Goal: Task Accomplishment & Management: Manage account settings

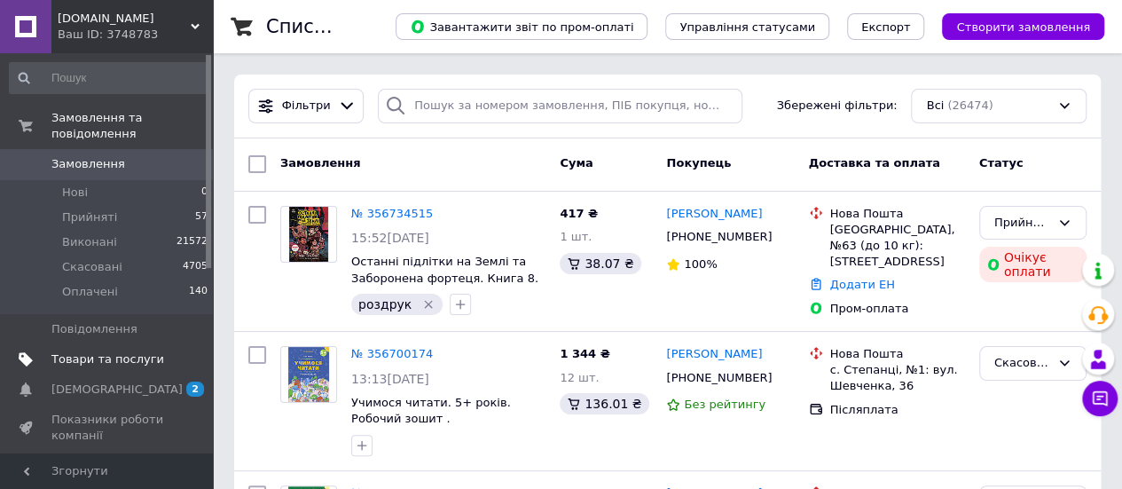
click at [97, 344] on link "Товари та послуги" at bounding box center [109, 359] width 218 height 30
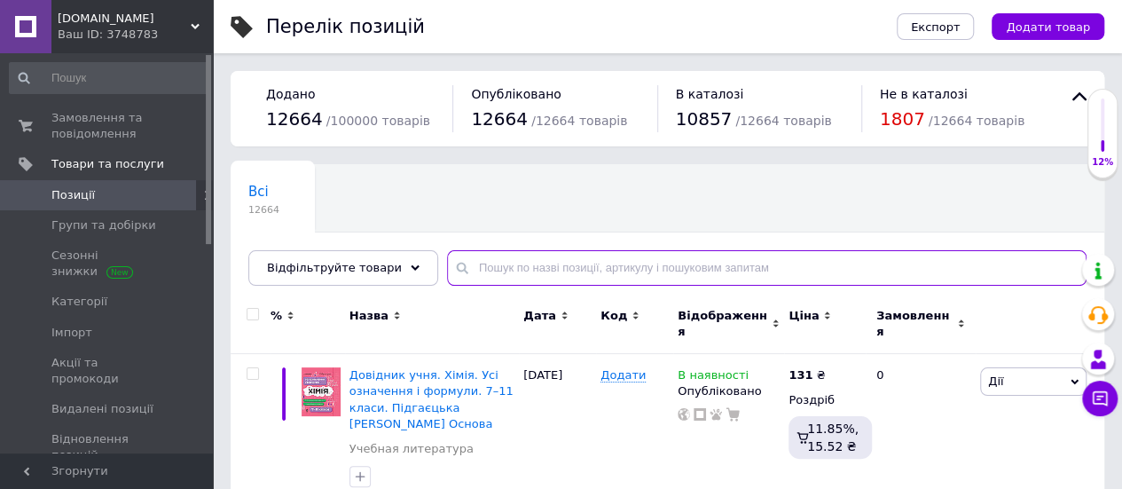
click at [541, 278] on input "text" at bounding box center [767, 267] width 640 height 35
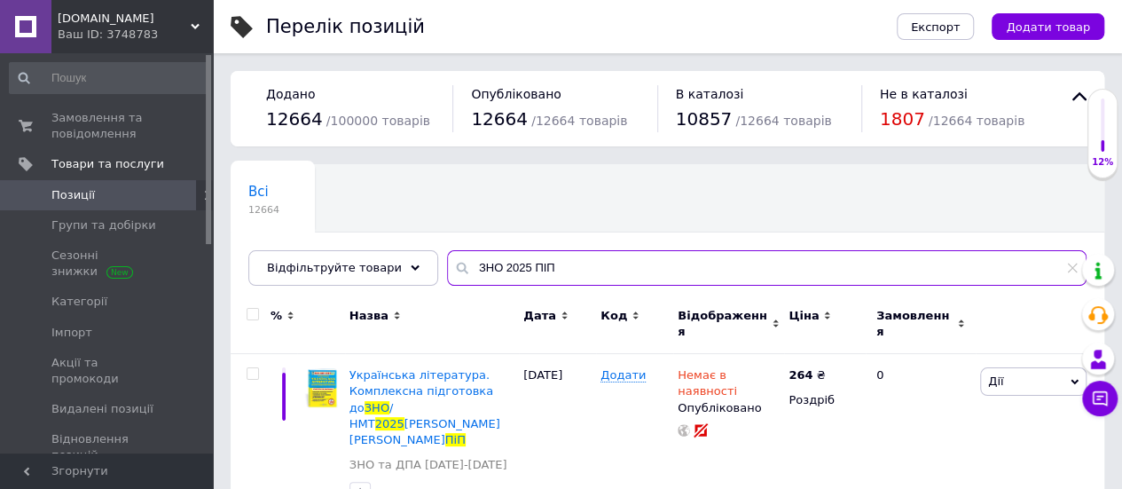
type input "ЗНО 2025 ПІП"
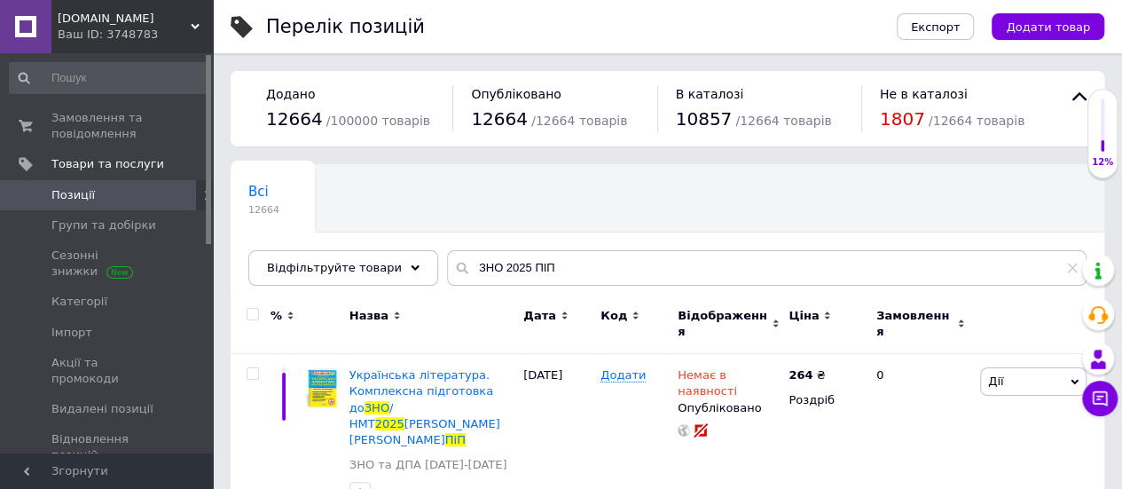
click at [250, 310] on input "checkbox" at bounding box center [253, 315] width 12 height 12
checkbox input "true"
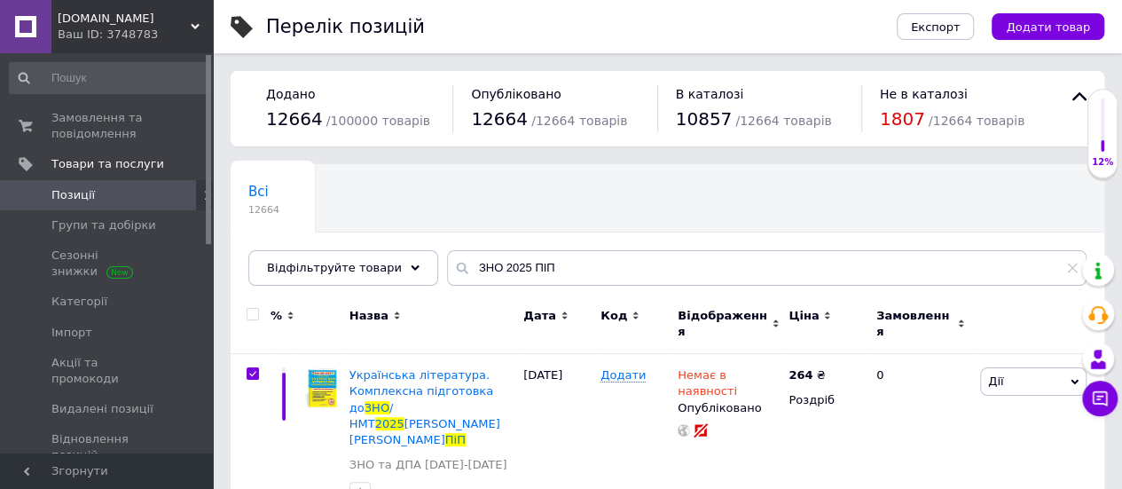
checkbox input "true"
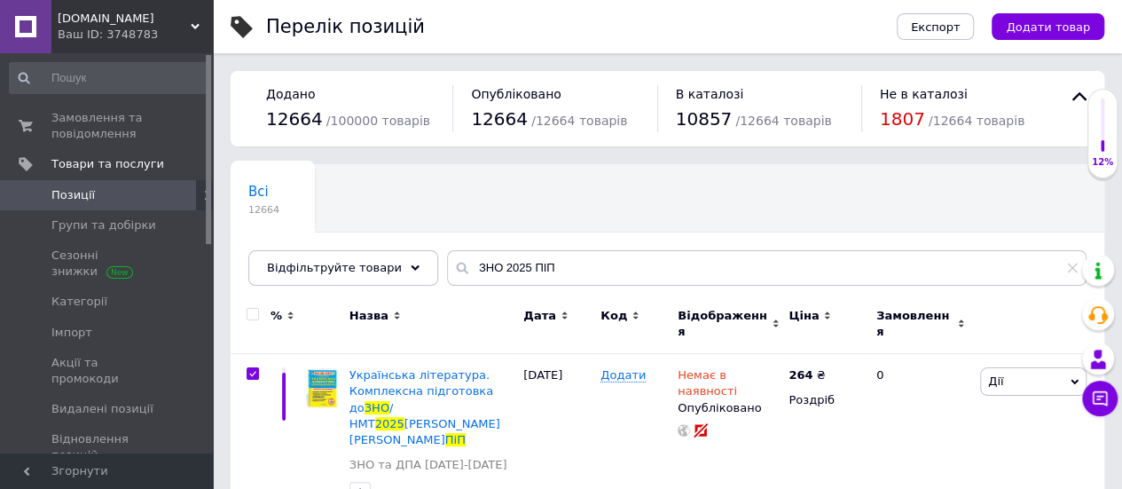
checkbox input "true"
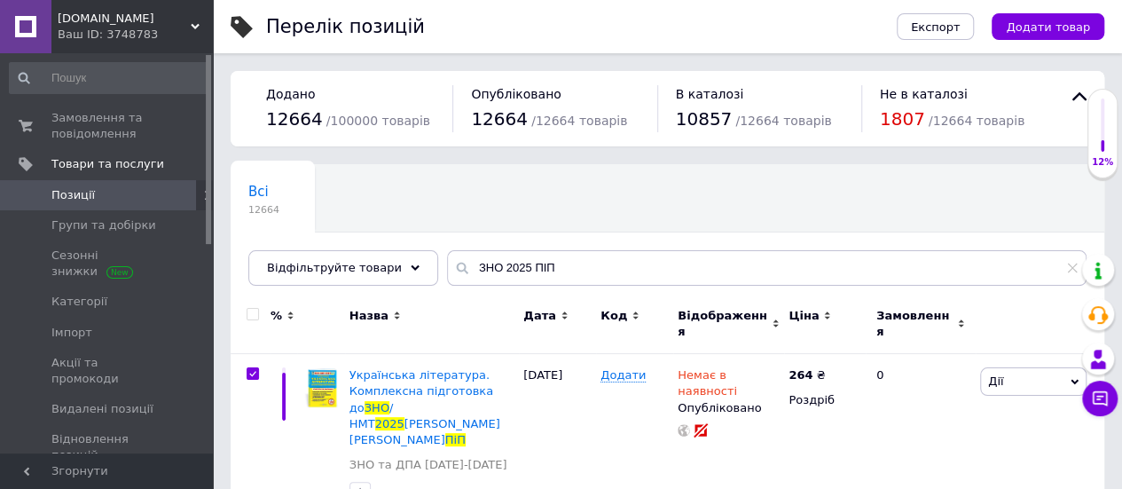
checkbox input "true"
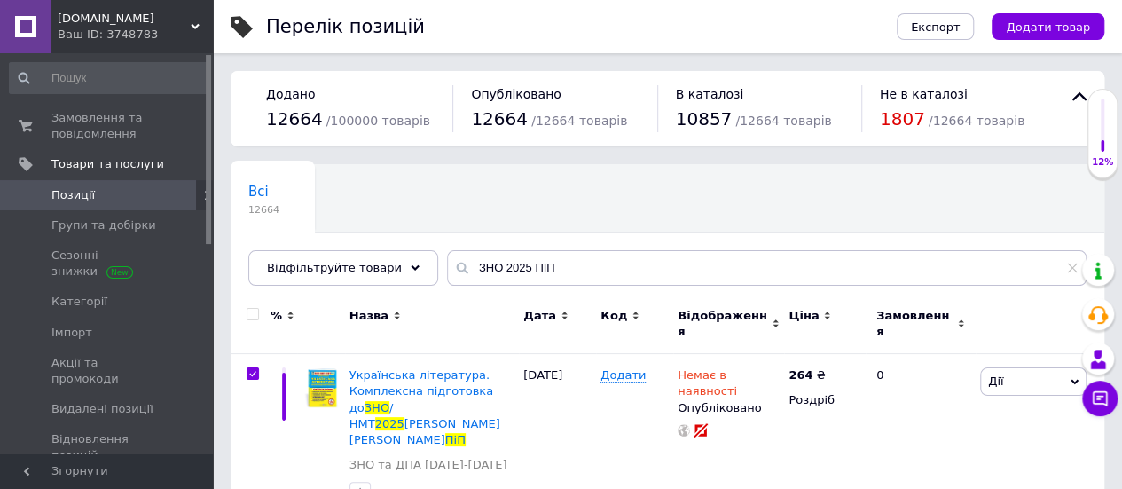
checkbox input "true"
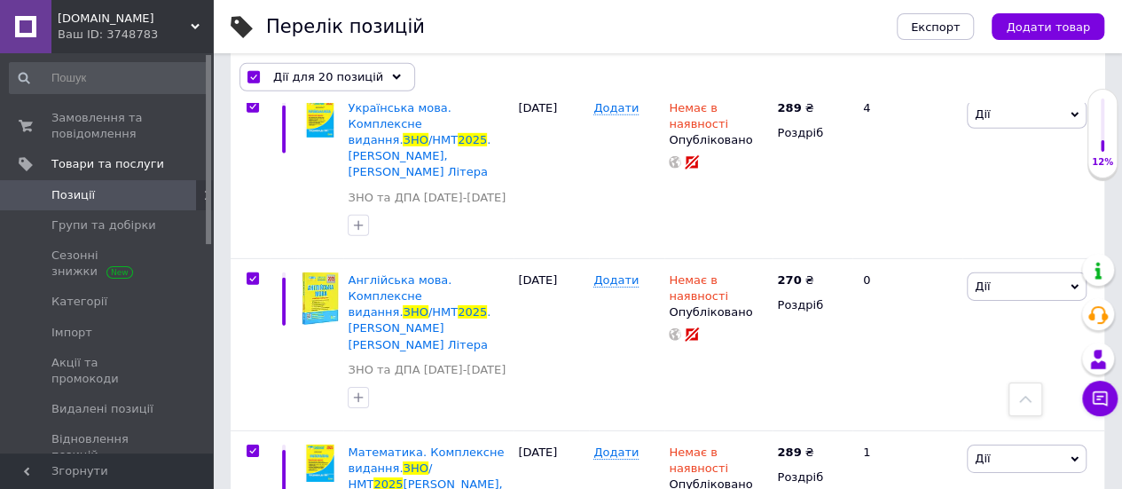
scroll to position [2661, 0]
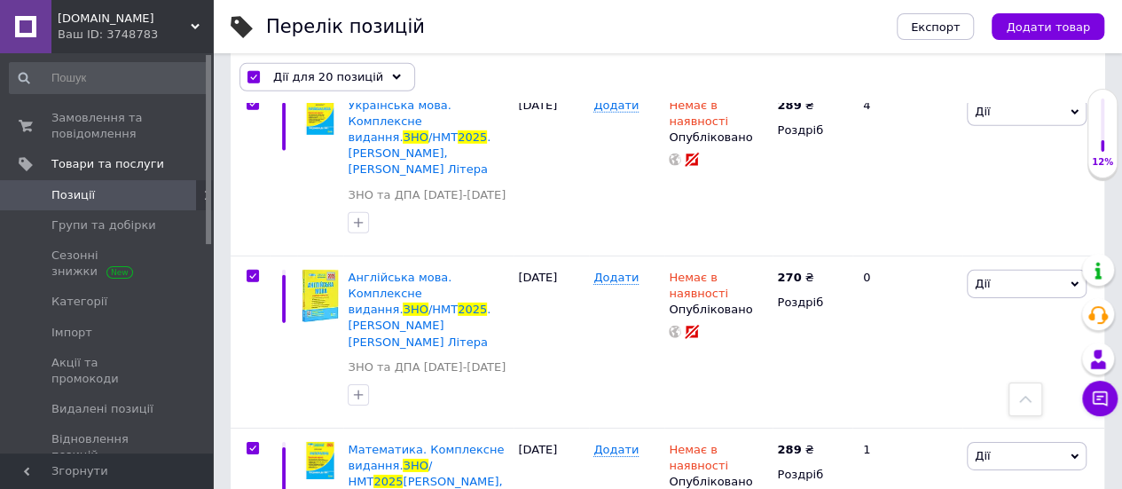
drag, startPoint x: 252, startPoint y: 159, endPoint x: 268, endPoint y: 255, distance: 97.1
checkbox input "false"
checkbox input "true"
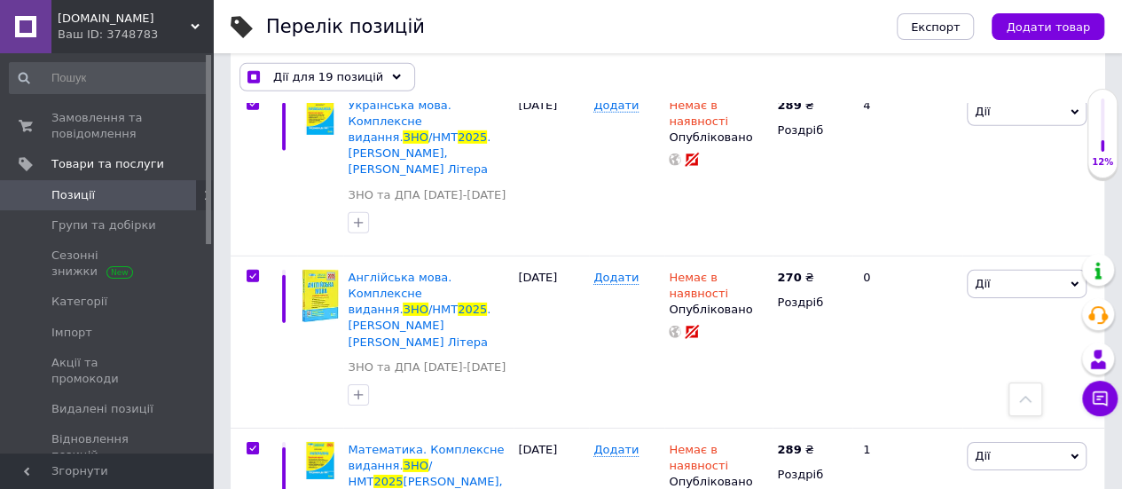
checkbox input "false"
checkbox input "true"
checkbox input "false"
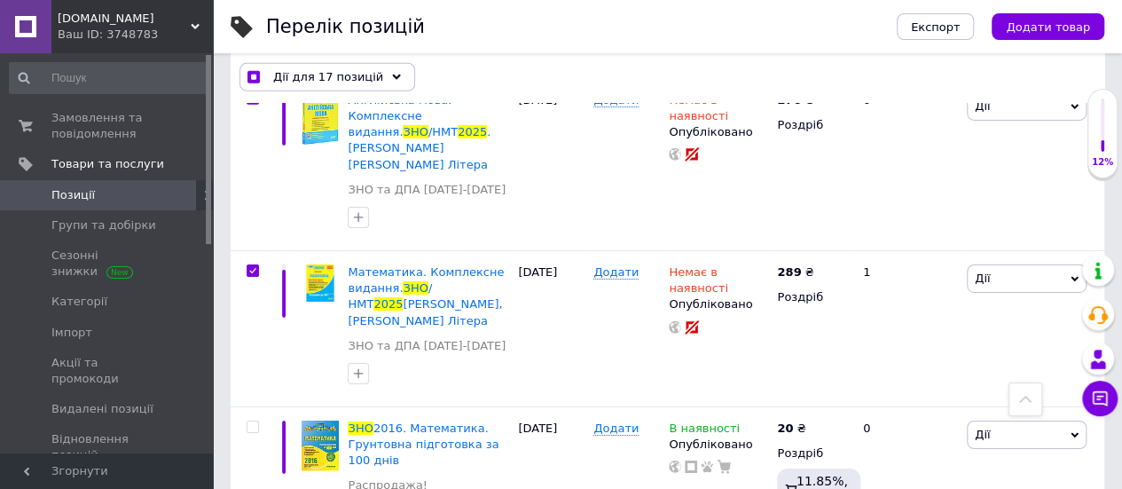
scroll to position [2839, 0]
click at [371, 81] on div "Дії для 17 позицій" at bounding box center [328, 78] width 176 height 28
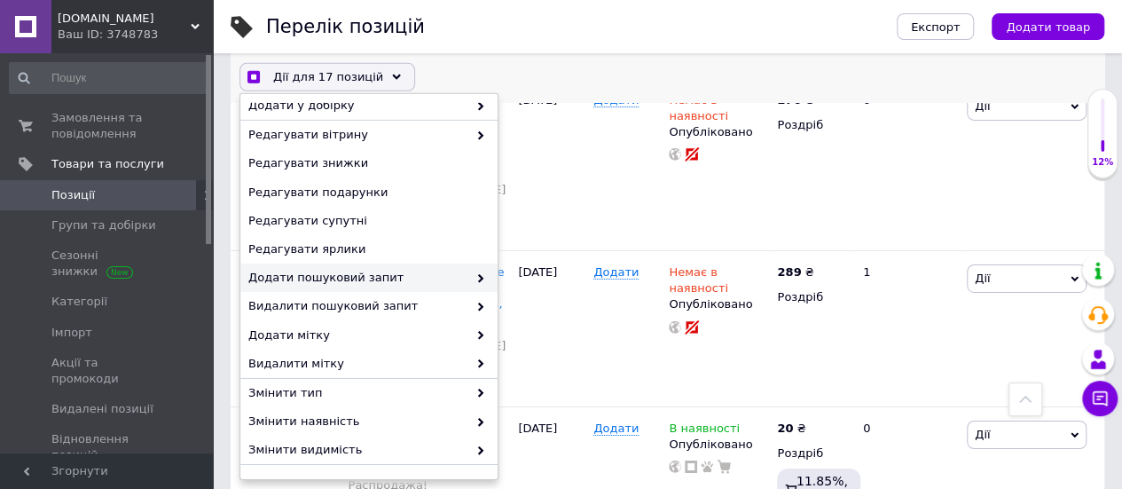
scroll to position [234, 0]
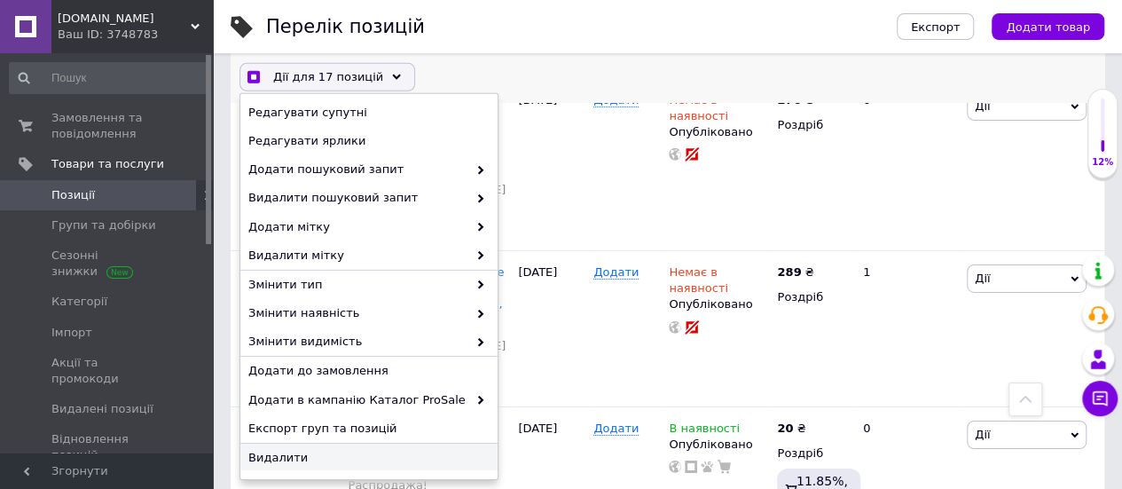
click at [282, 460] on span "Видалити" at bounding box center [366, 458] width 237 height 16
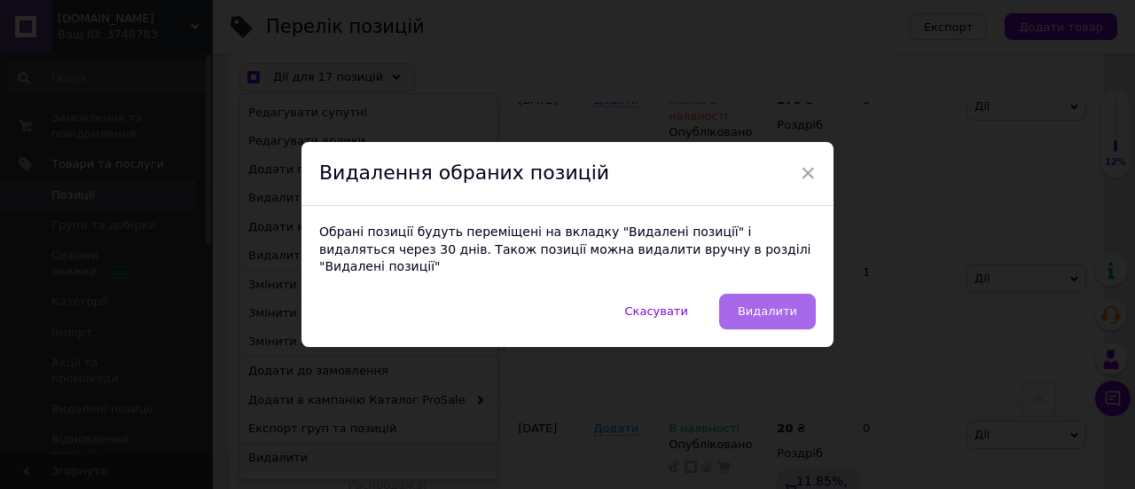
click at [782, 304] on span "Видалити" at bounding box center [767, 310] width 59 height 13
checkbox input "true"
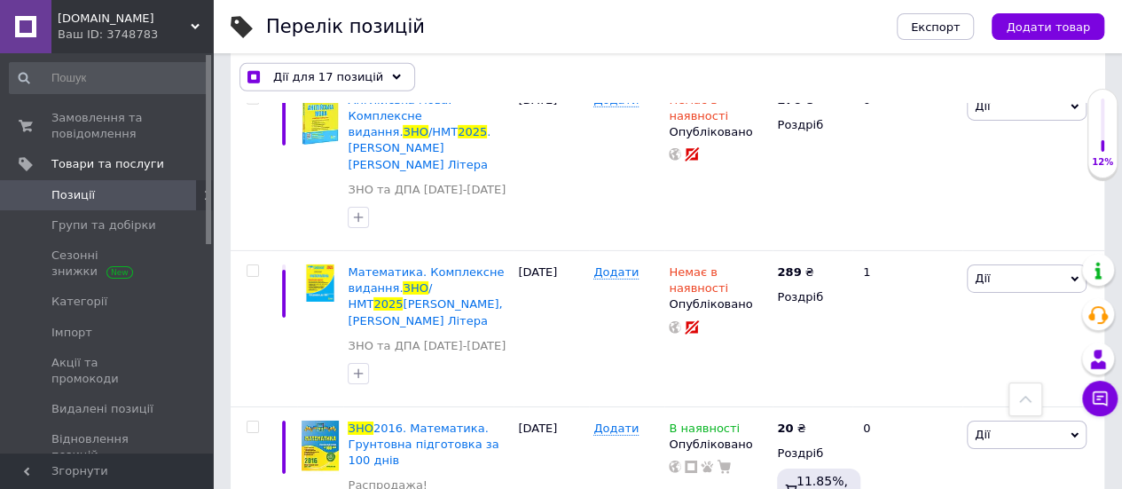
checkbox input "false"
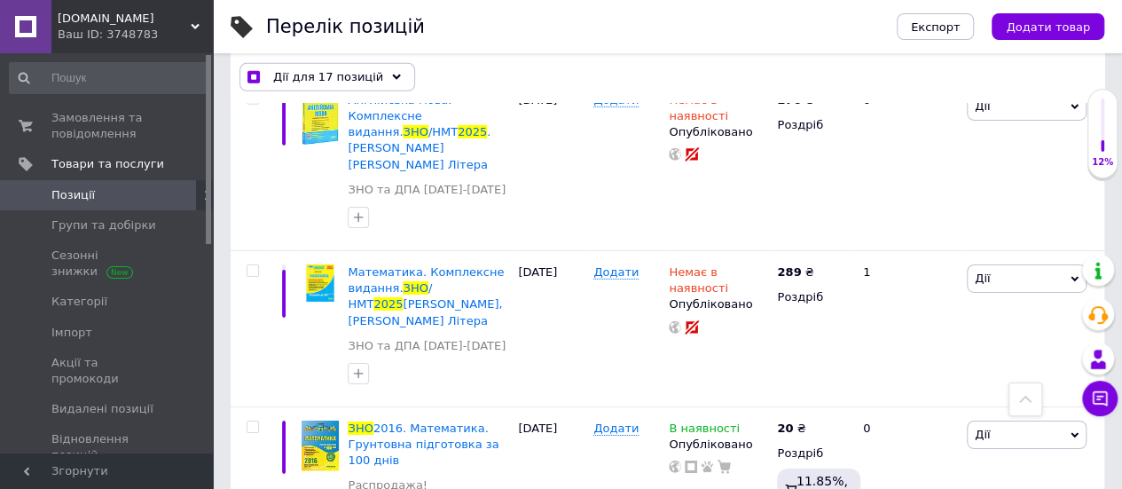
checkbox input "false"
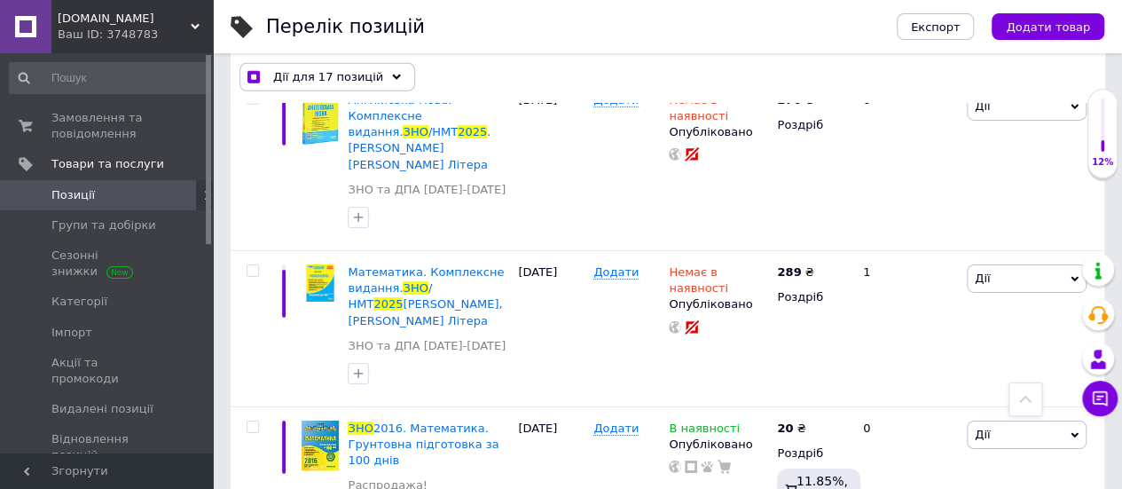
checkbox input "false"
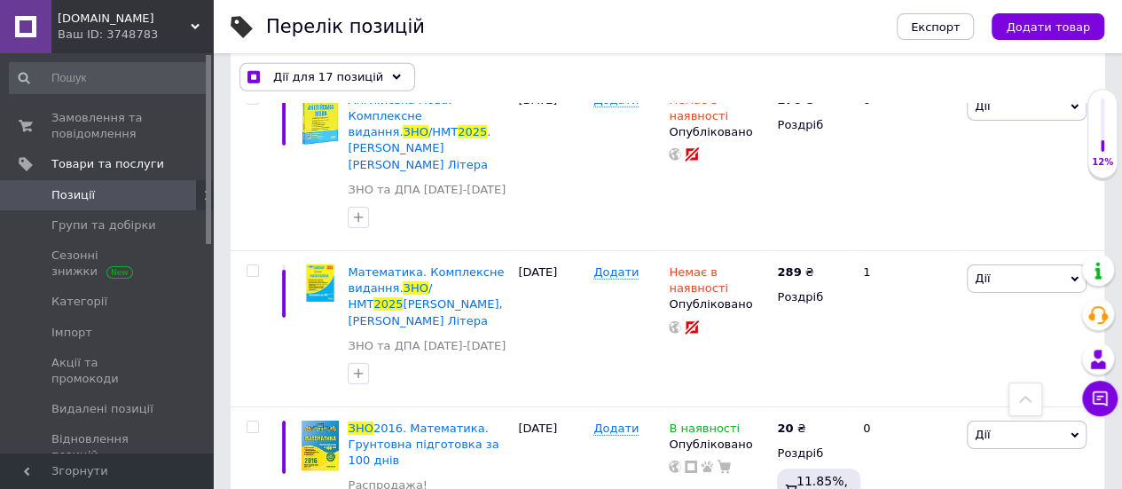
checkbox input "false"
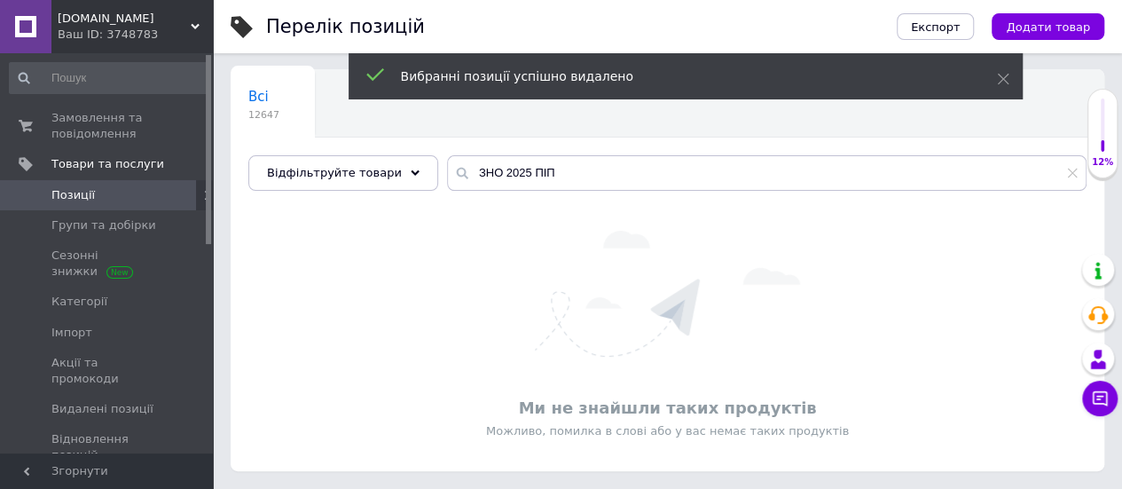
scroll to position [93, 0]
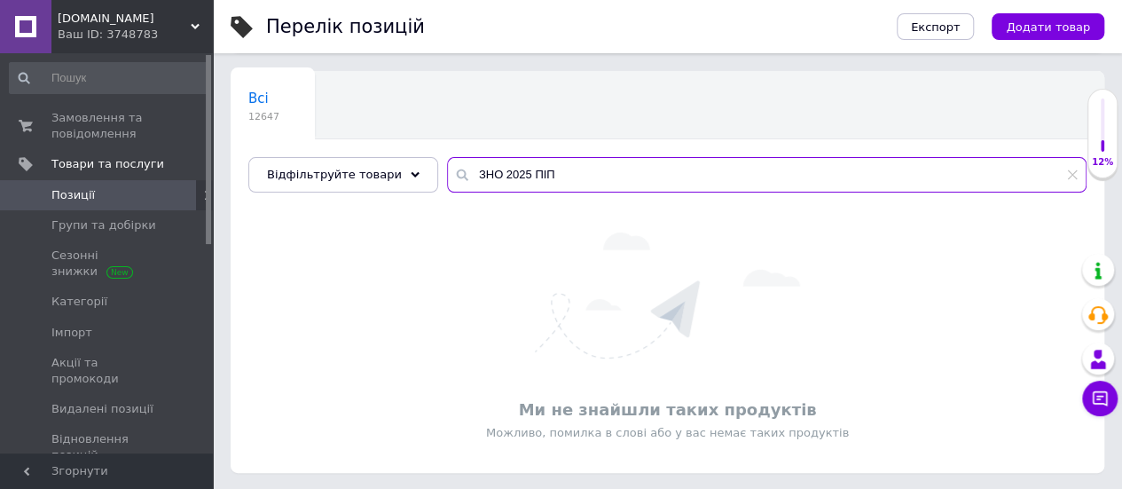
drag, startPoint x: 594, startPoint y: 174, endPoint x: 515, endPoint y: 167, distance: 80.2
click at [515, 167] on input "ЗНО 2025 ПІП" at bounding box center [767, 174] width 640 height 35
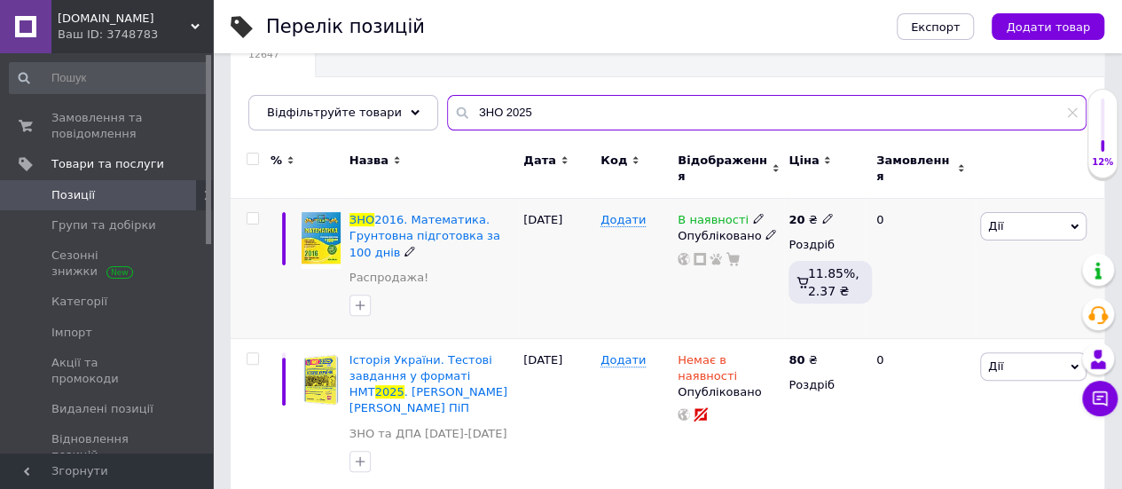
scroll to position [182, 0]
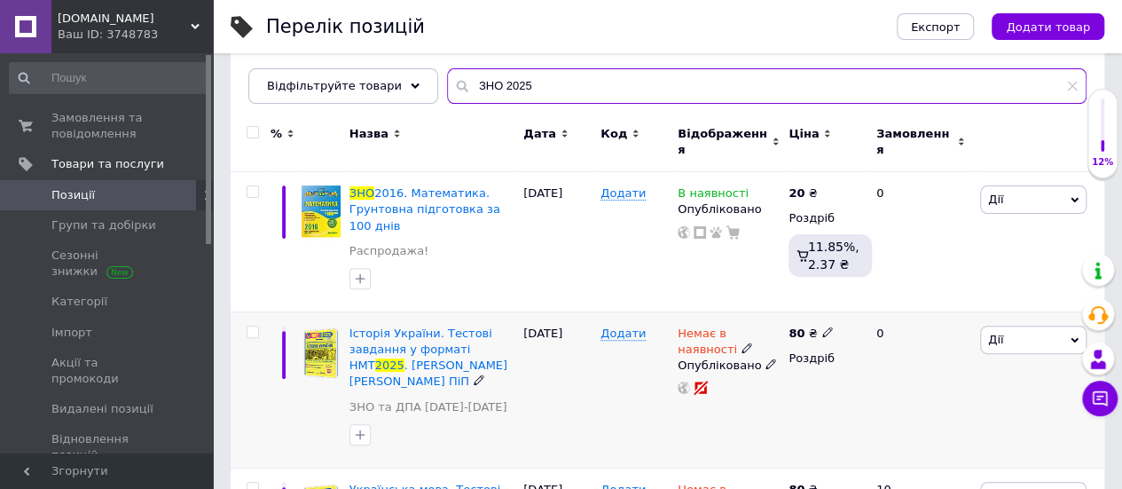
type input "ЗНО 2025"
click at [255, 326] on input "checkbox" at bounding box center [253, 332] width 12 height 12
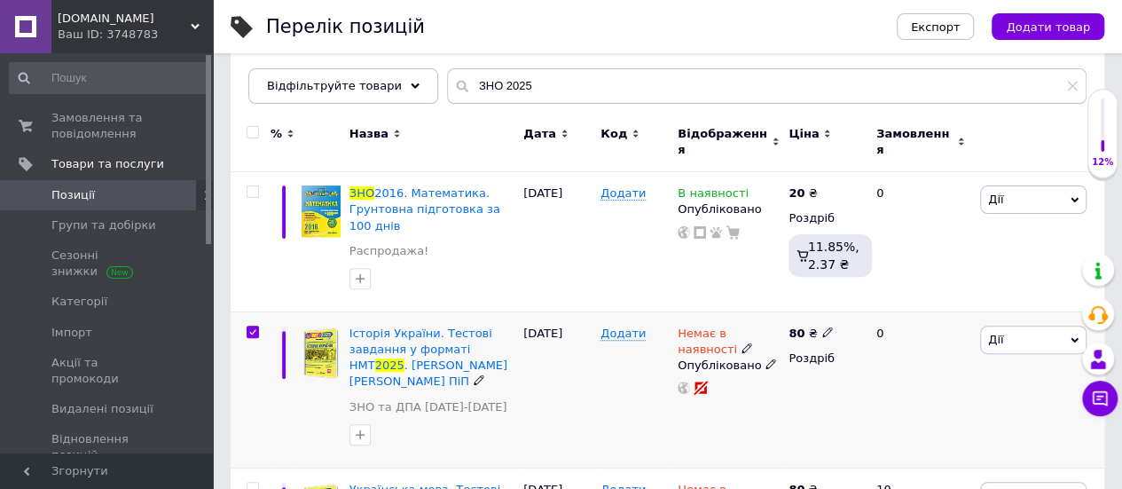
checkbox input "true"
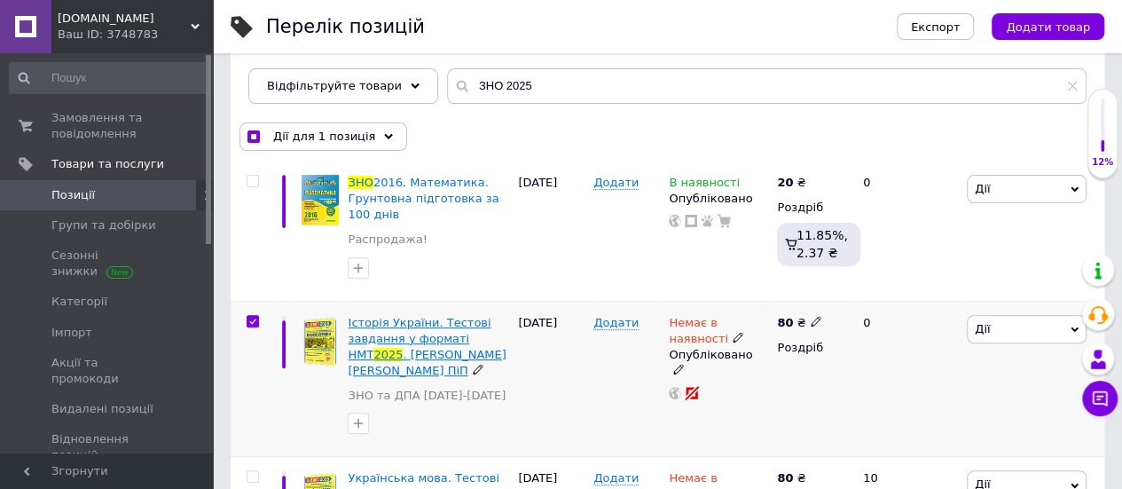
scroll to position [271, 0]
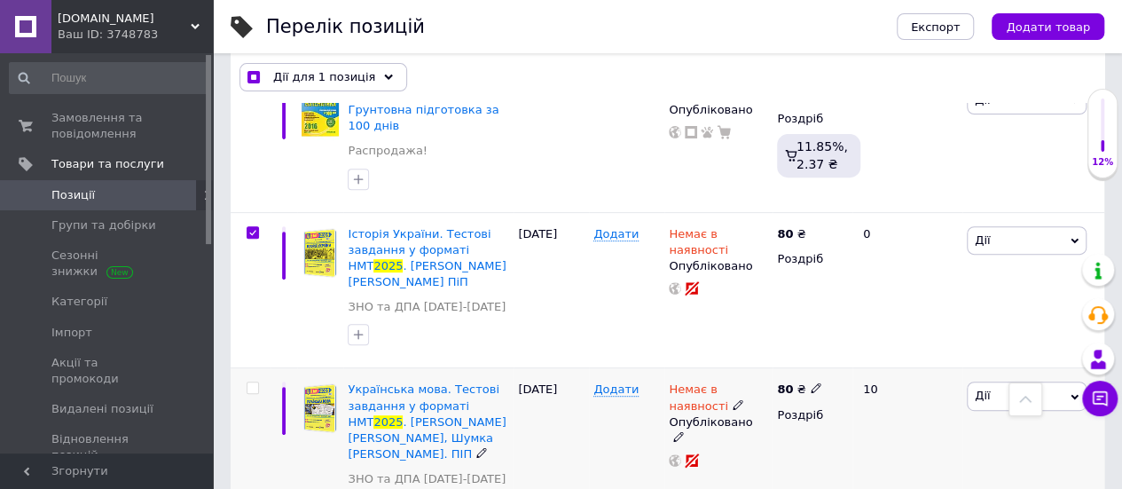
click at [261, 381] on div at bounding box center [252, 387] width 35 height 12
checkbox input "true"
click at [247, 382] on input "checkbox" at bounding box center [253, 388] width 12 height 12
checkbox input "true"
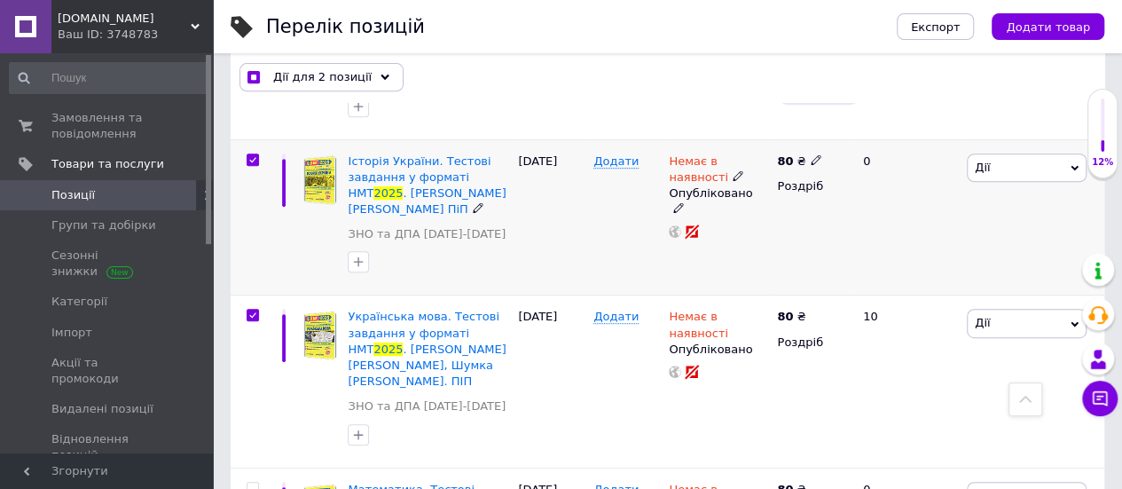
scroll to position [448, 0]
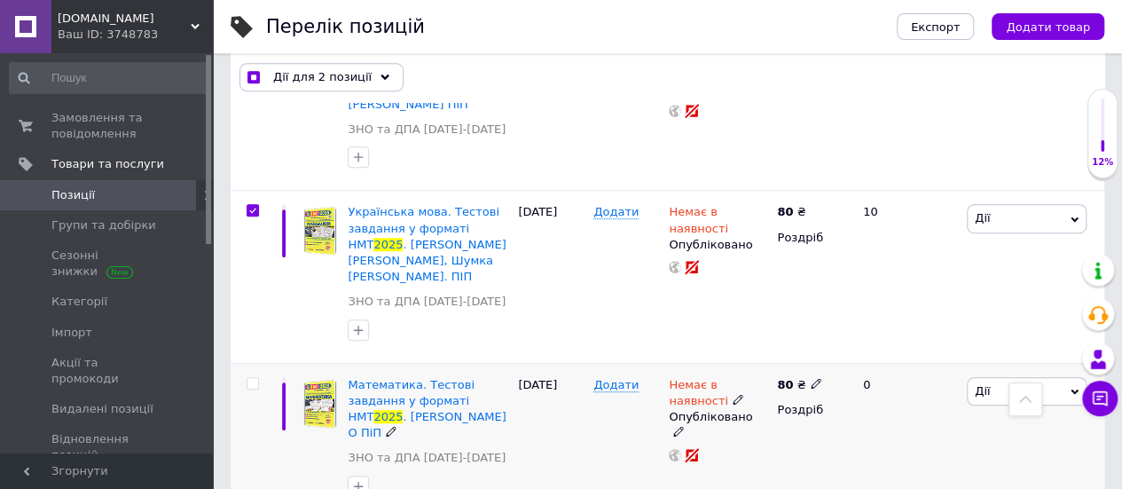
click at [254, 378] on input "checkbox" at bounding box center [253, 384] width 12 height 12
checkbox input "true"
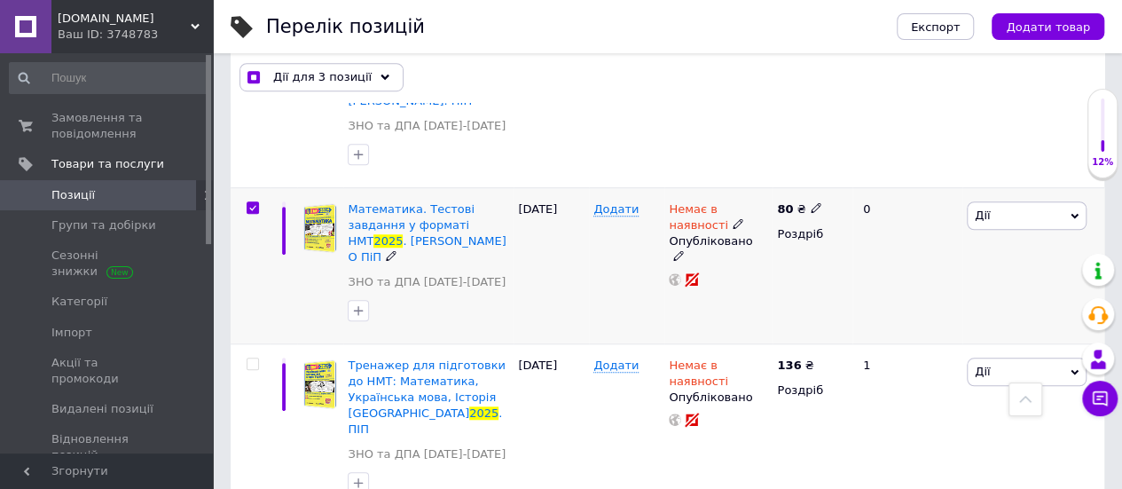
scroll to position [625, 0]
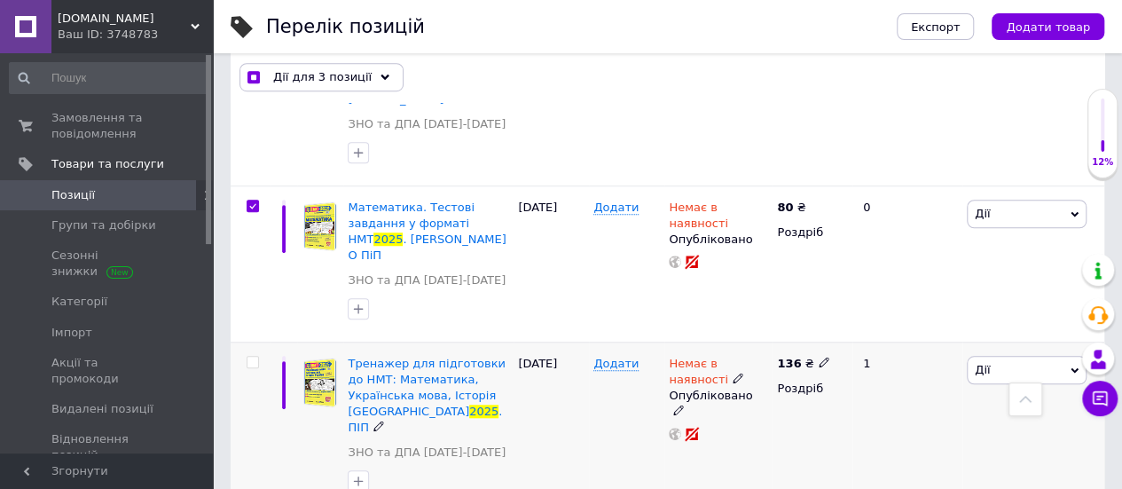
click at [252, 357] on input "checkbox" at bounding box center [253, 363] width 12 height 12
checkbox input "true"
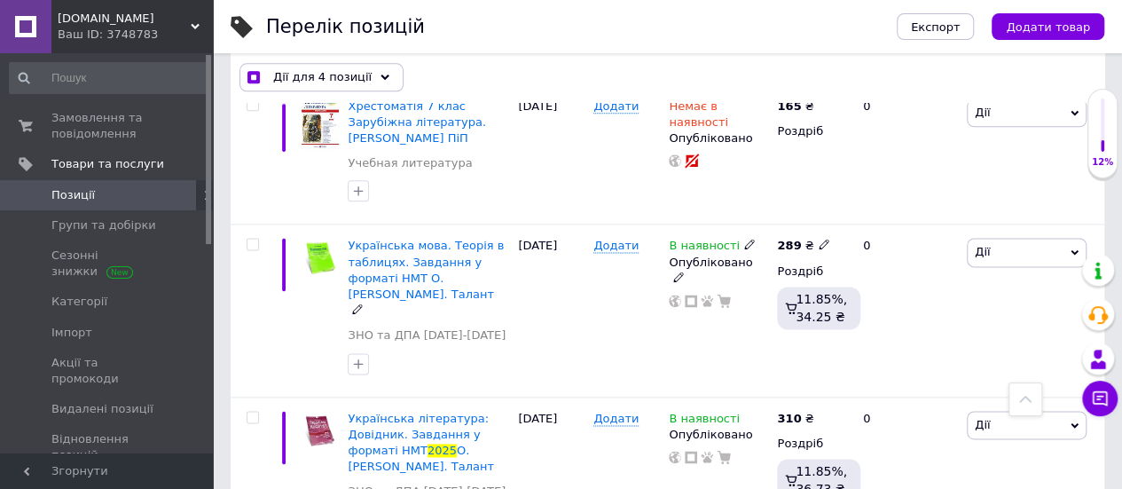
scroll to position [1158, 0]
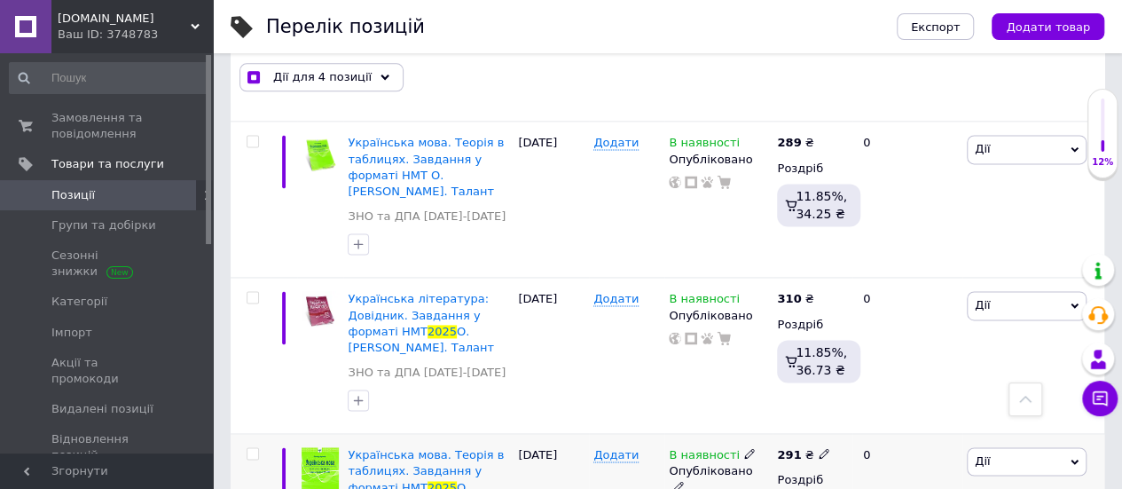
click at [819, 448] on icon at bounding box center [824, 453] width 11 height 11
type input "29"
checkbox input "true"
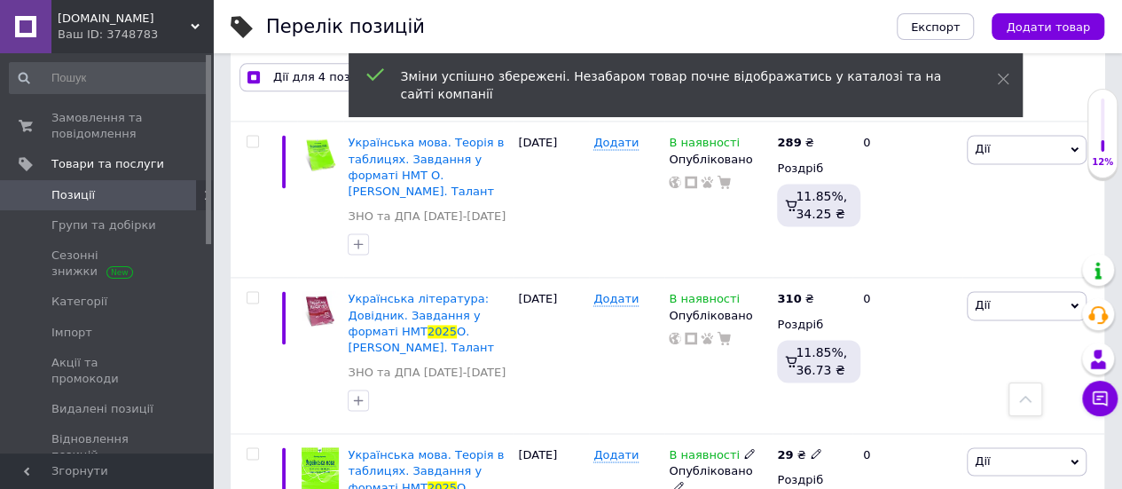
click at [811, 448] on icon at bounding box center [816, 453] width 11 height 11
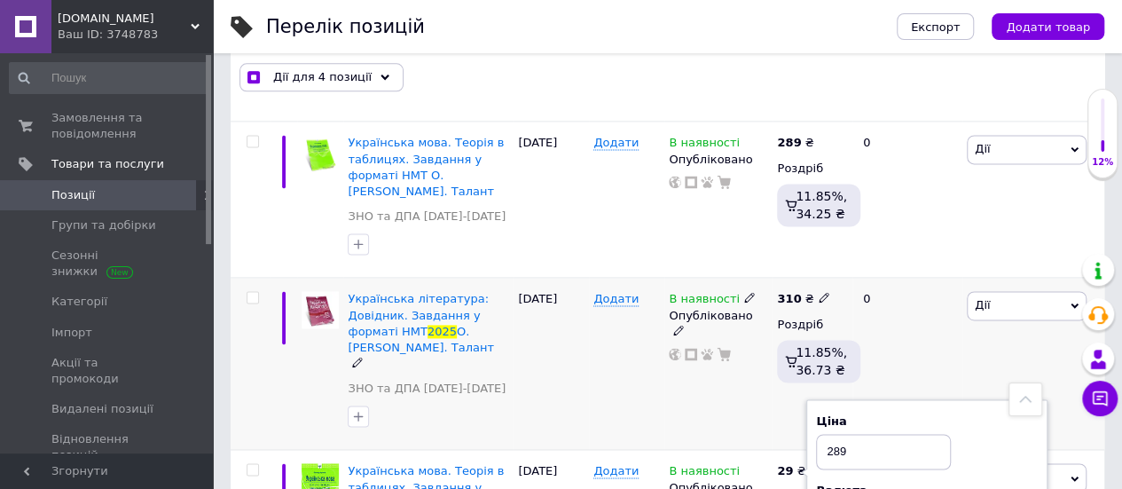
type input "289"
click at [623, 278] on div "Додати" at bounding box center [626, 364] width 75 height 172
checkbox input "true"
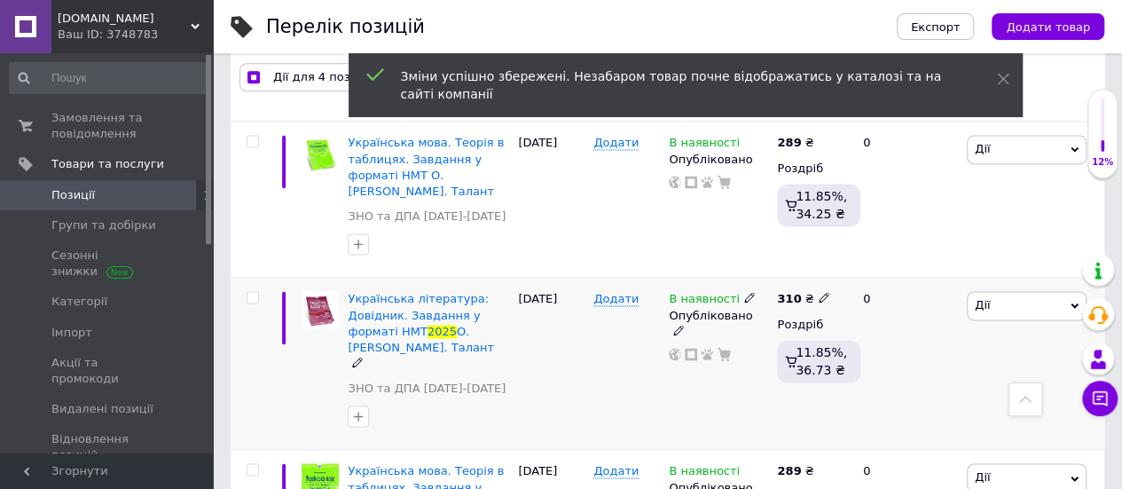
scroll to position [1069, 0]
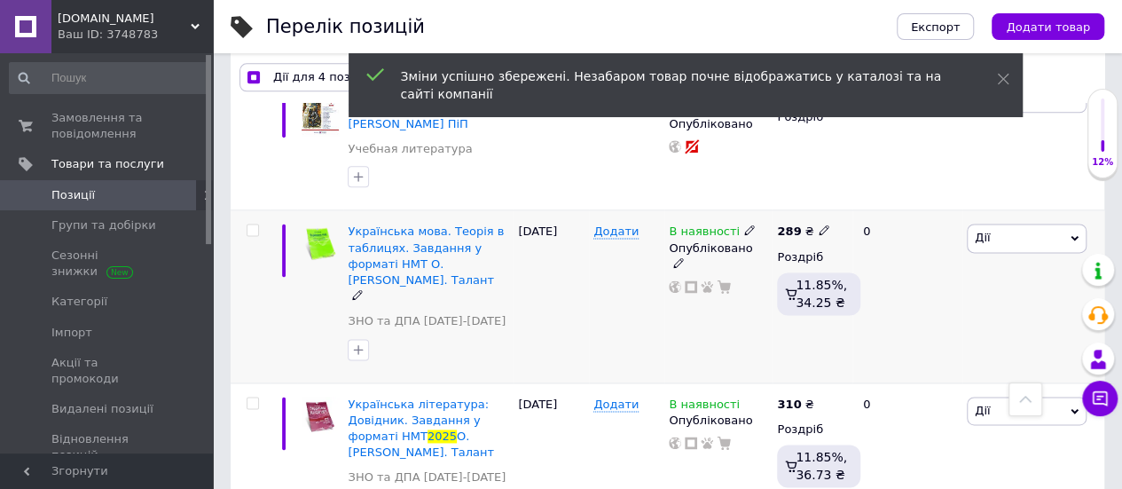
click at [255, 224] on input "checkbox" at bounding box center [253, 230] width 12 height 12
checkbox input "true"
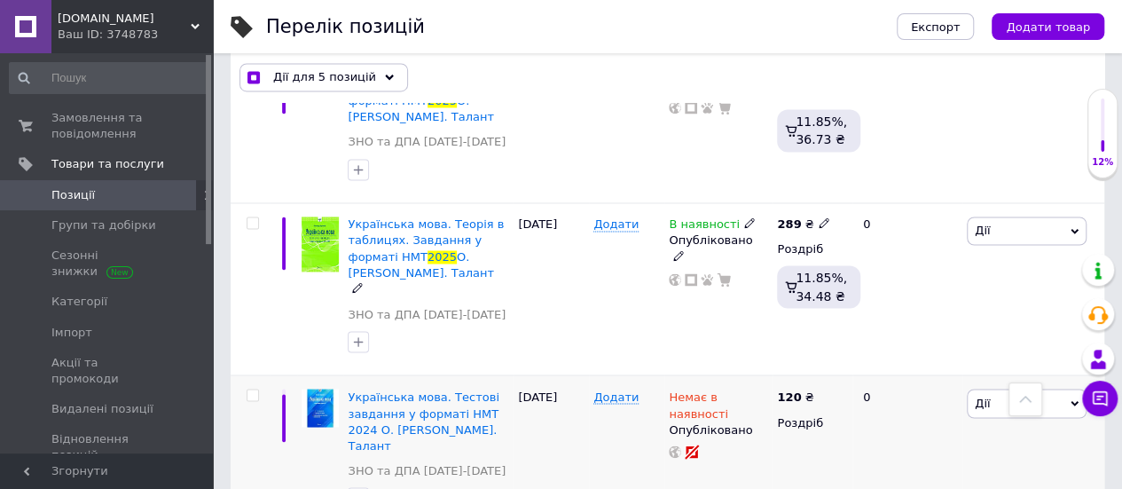
scroll to position [1424, 0]
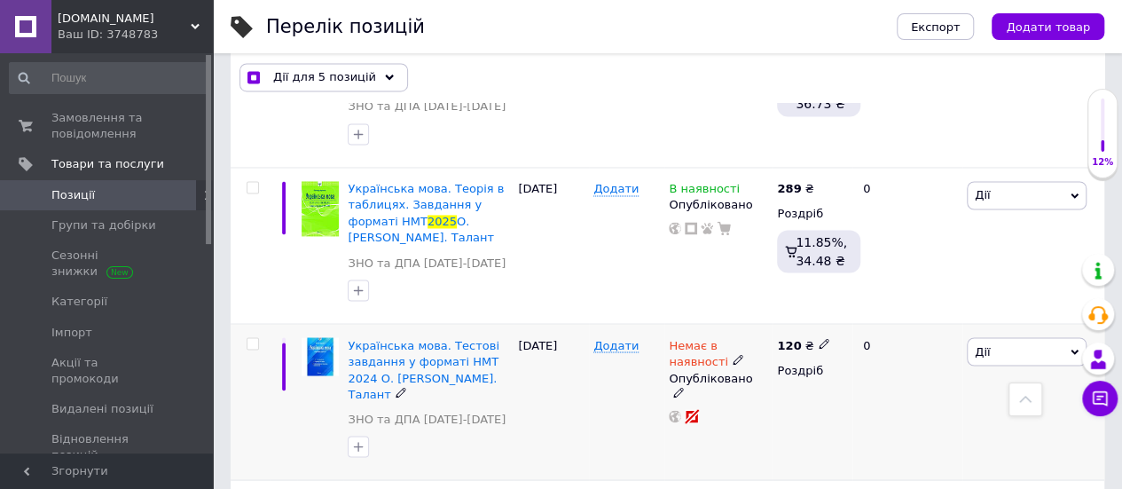
click at [253, 338] on input "checkbox" at bounding box center [253, 344] width 12 height 12
checkbox input "true"
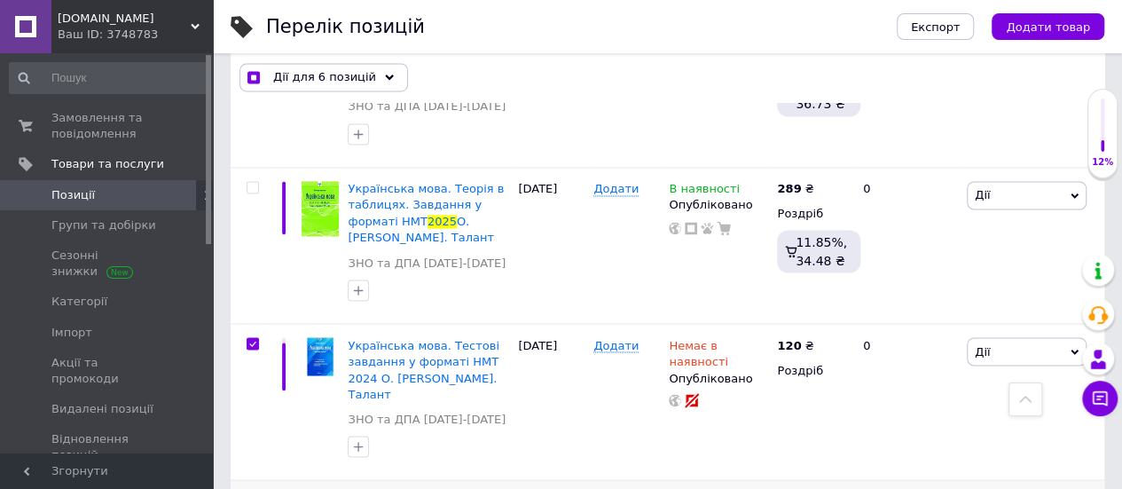
checkbox input "true"
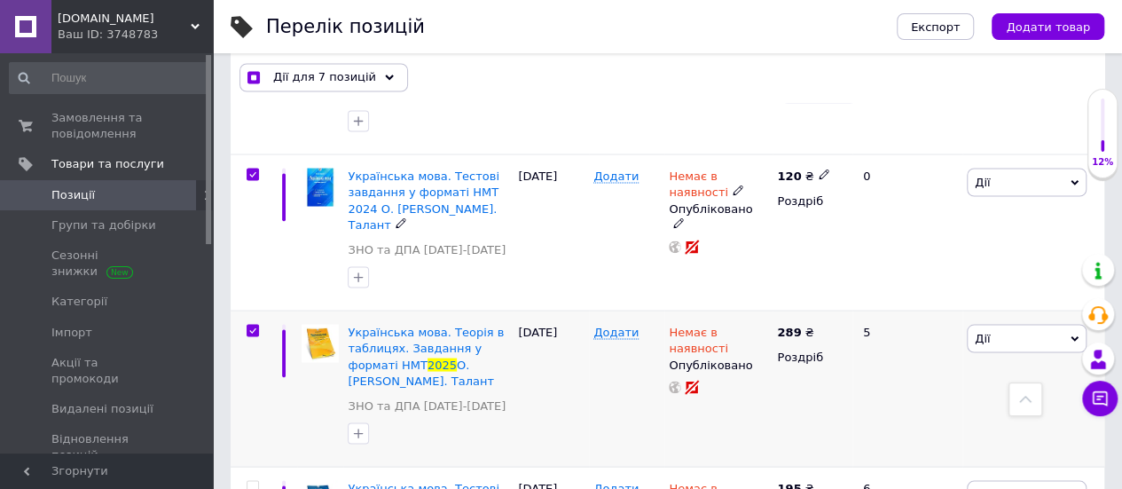
scroll to position [1601, 0]
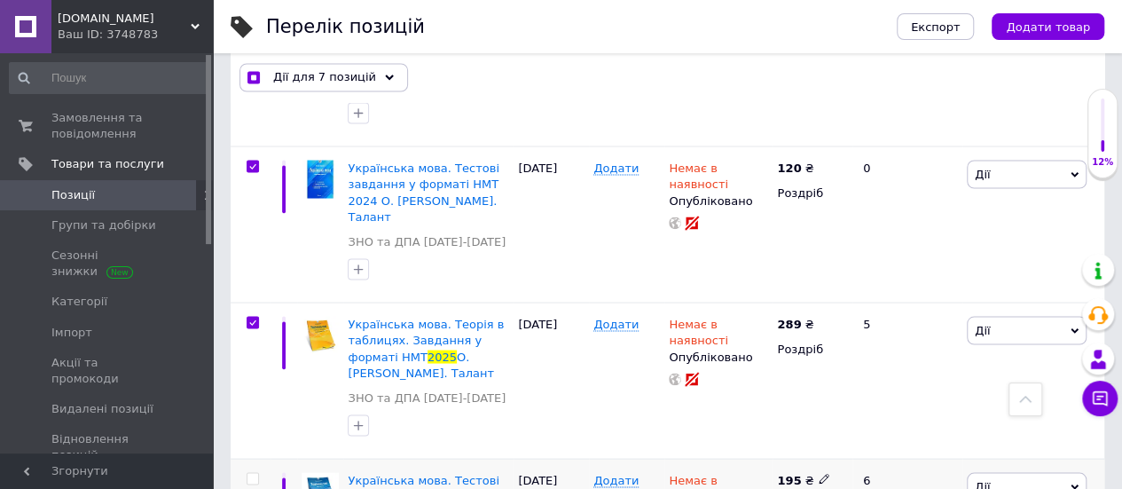
click at [253, 473] on input "checkbox" at bounding box center [253, 479] width 12 height 12
checkbox input "true"
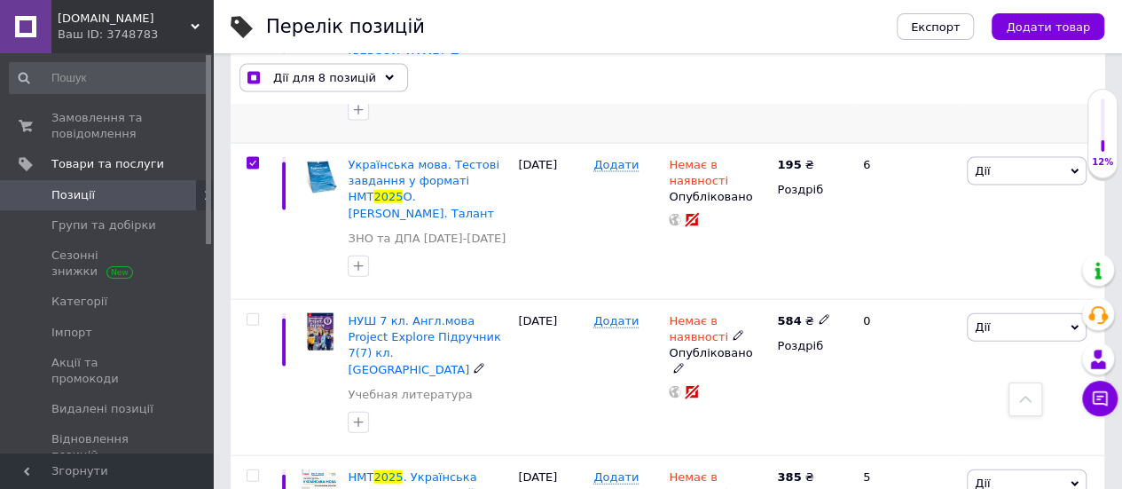
scroll to position [1956, 0]
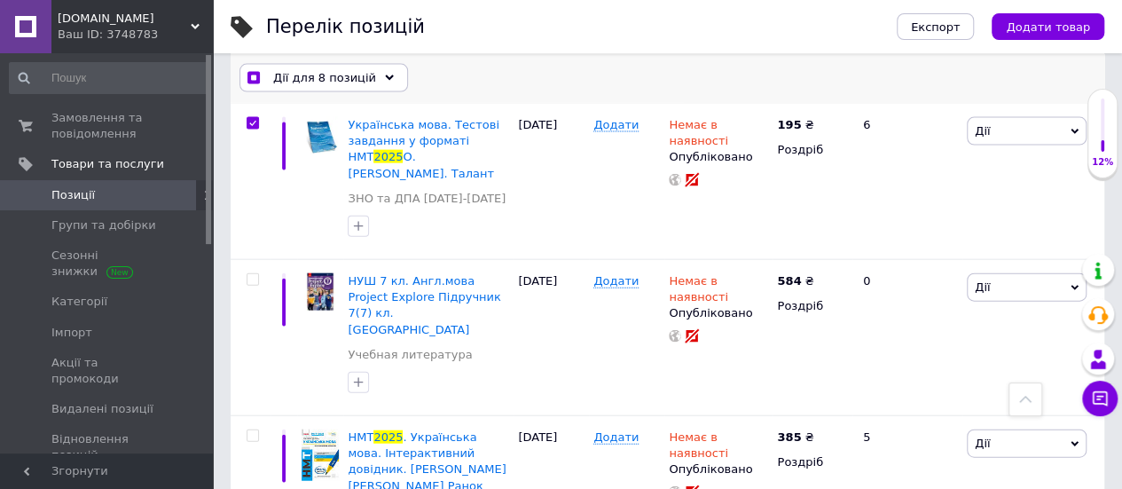
click at [385, 79] on icon at bounding box center [389, 78] width 9 height 9
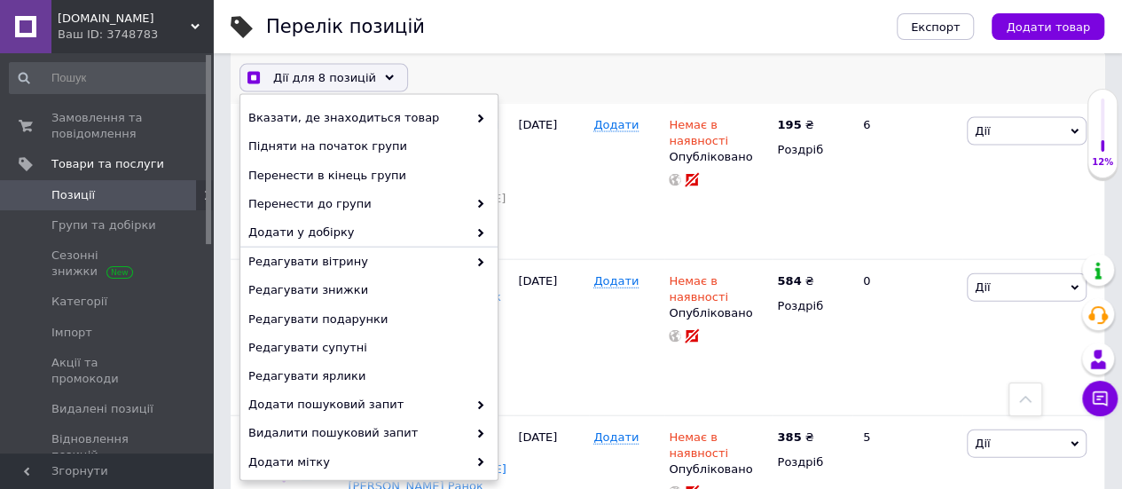
scroll to position [234, 0]
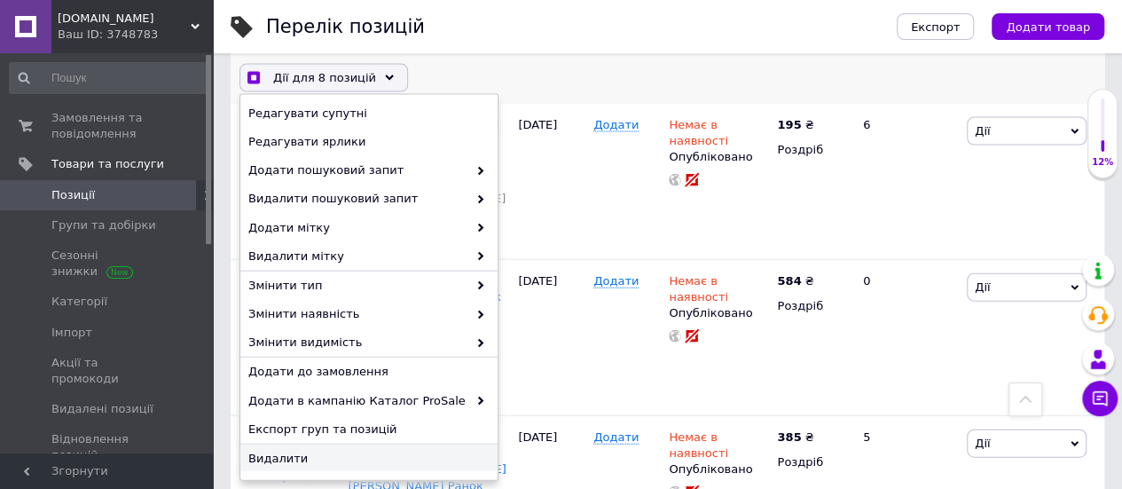
click at [293, 455] on span "Видалити" at bounding box center [366, 458] width 237 height 16
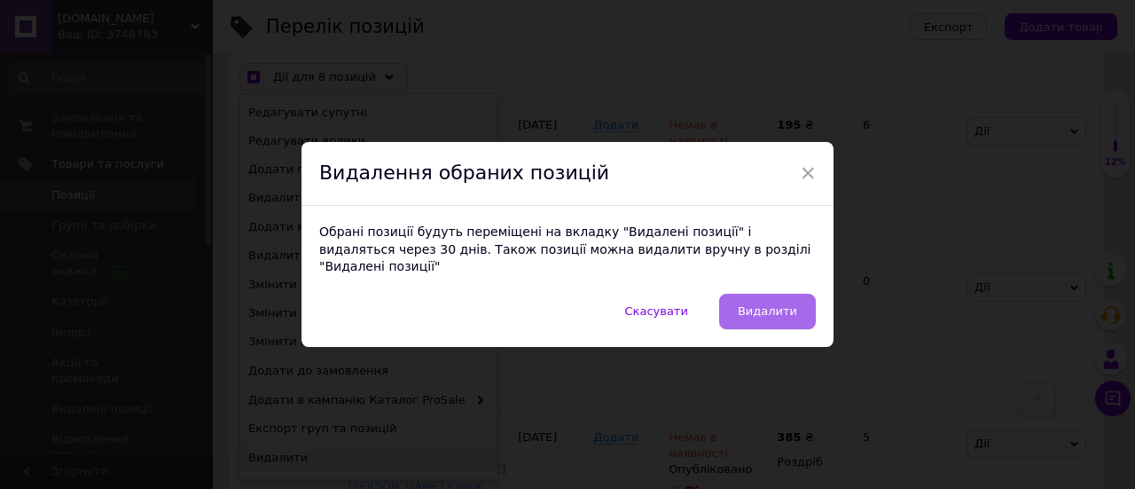
click at [776, 306] on span "Видалити" at bounding box center [767, 310] width 59 height 13
checkbox input "true"
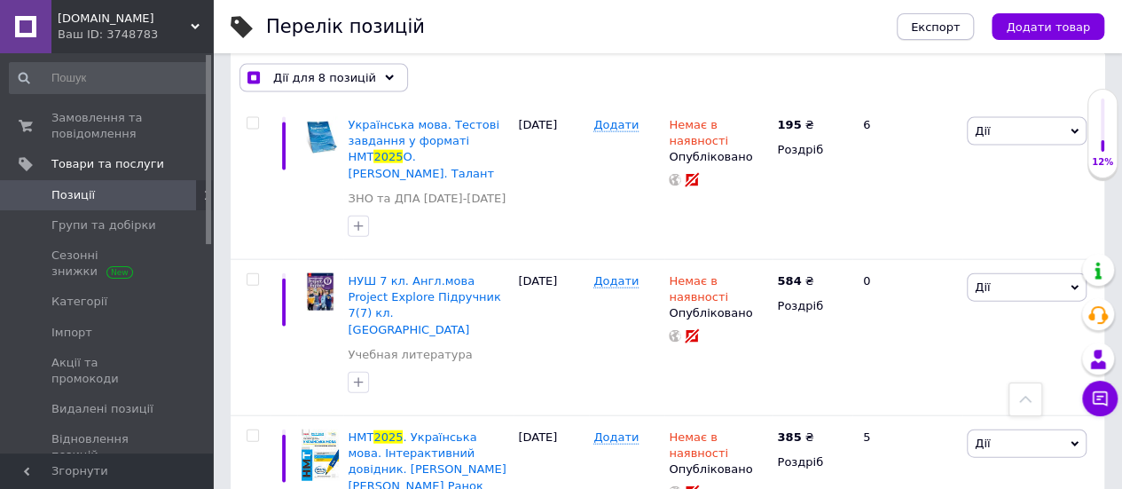
checkbox input "false"
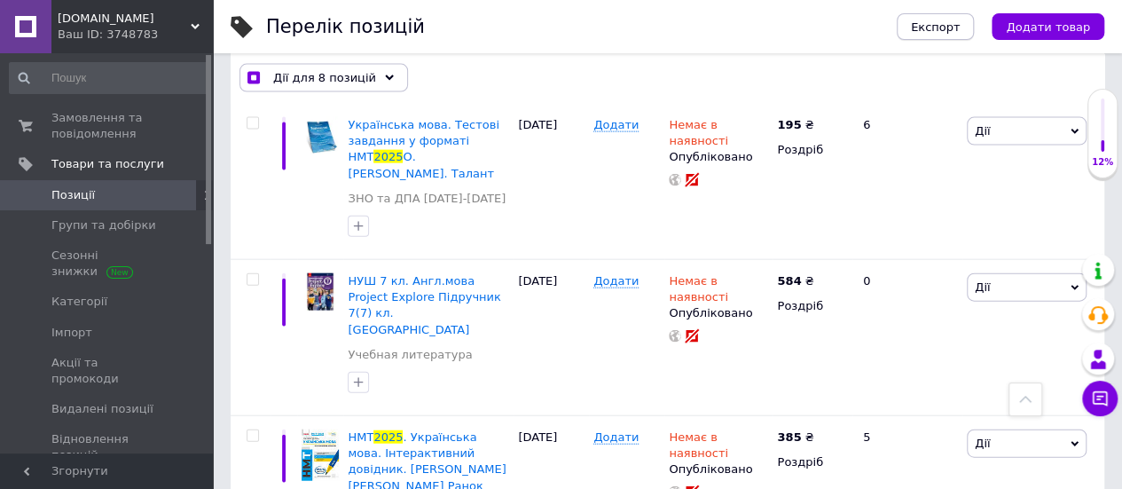
checkbox input "false"
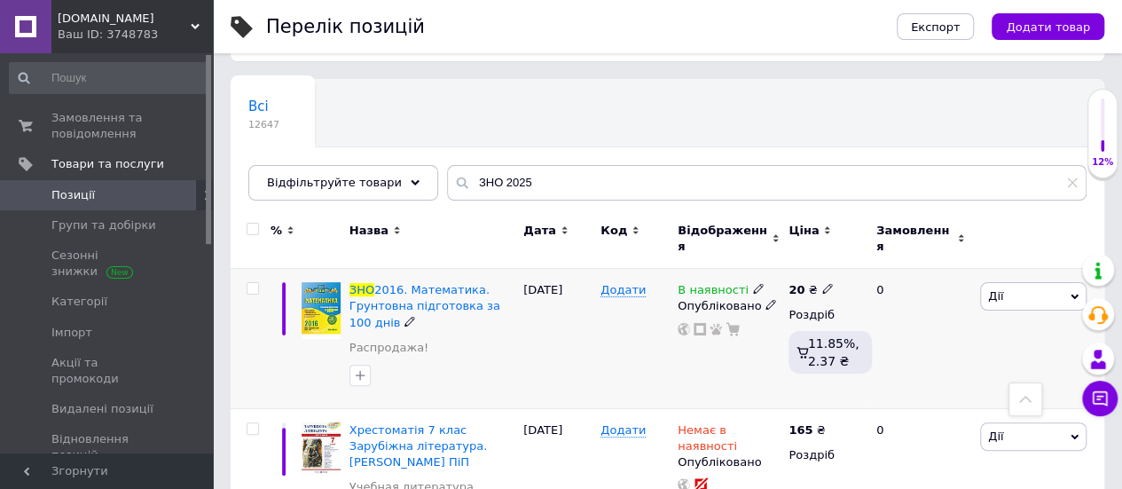
scroll to position [0, 0]
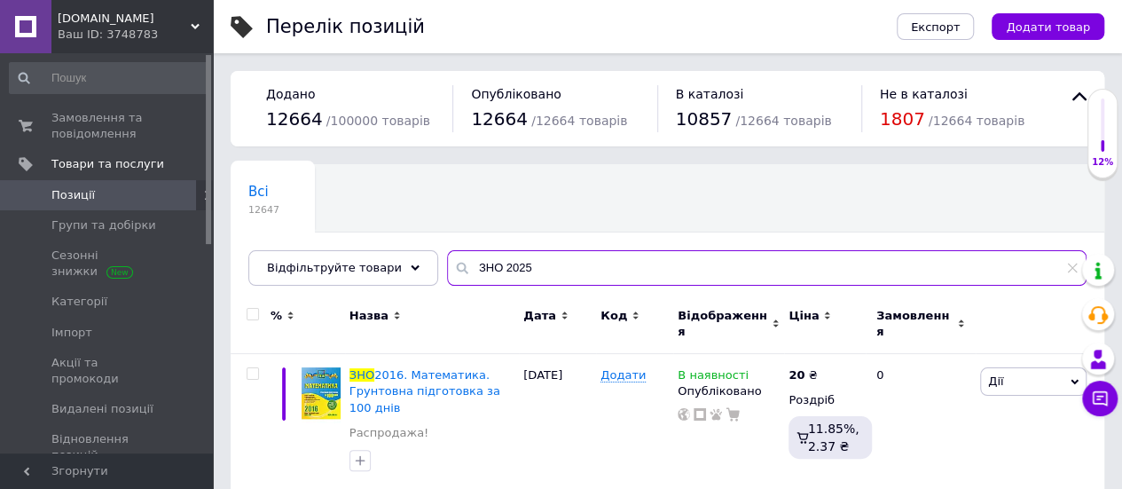
drag, startPoint x: 505, startPoint y: 258, endPoint x: 523, endPoint y: 258, distance: 18.6
click at [521, 259] on input "ЗНО 2025" at bounding box center [767, 267] width 640 height 35
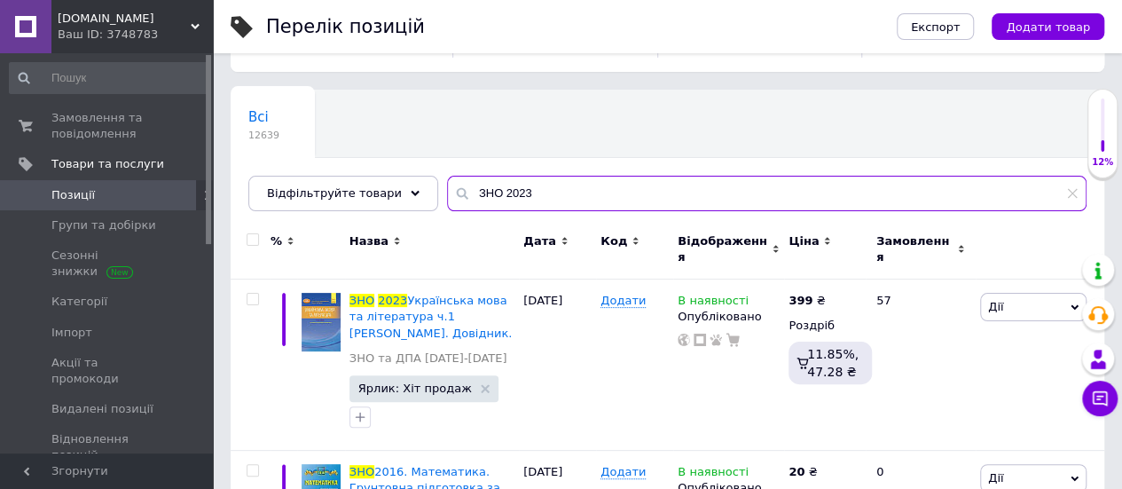
scroll to position [177, 0]
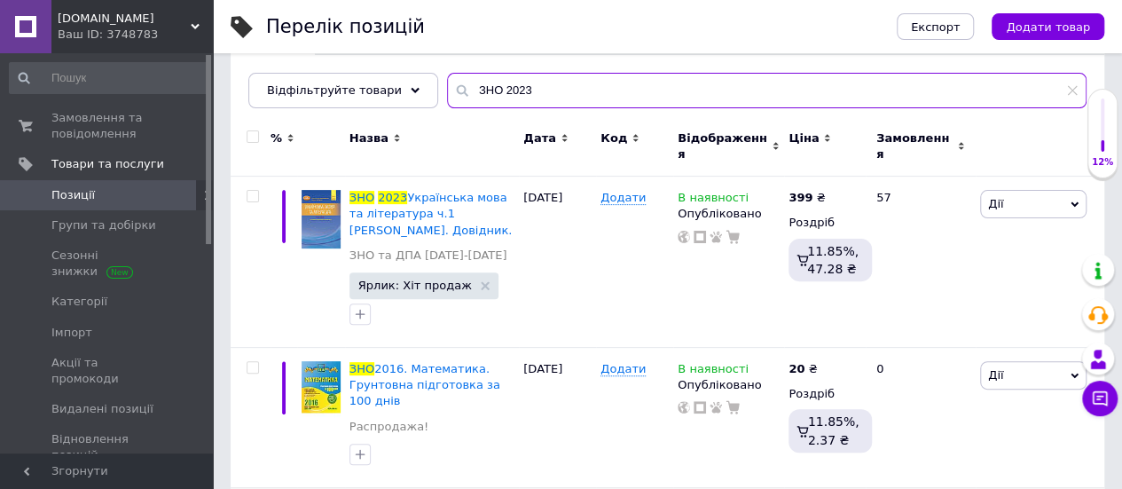
type input "ЗНО 2023"
